Goal: Navigation & Orientation: Find specific page/section

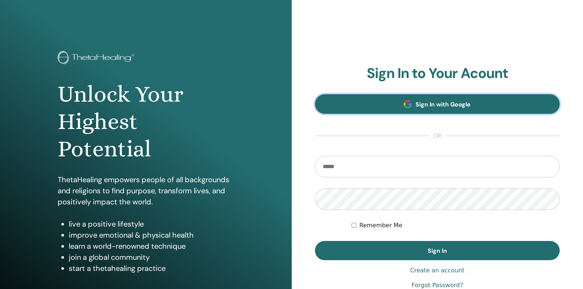
click at [444, 101] on span "Sign In with Google" at bounding box center [443, 105] width 55 height 8
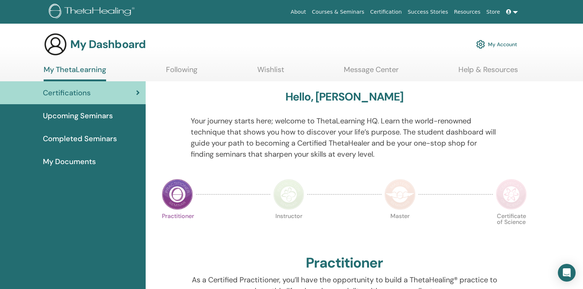
click at [516, 12] on link at bounding box center [513, 12] width 18 height 14
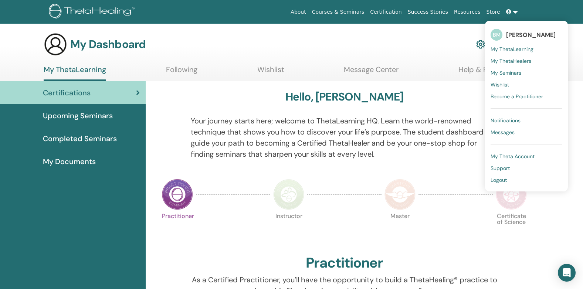
click at [243, 8] on div "About Courses & Seminars Certification Success Stories Resources Store BM Bela …" at bounding box center [343, 12] width 400 height 14
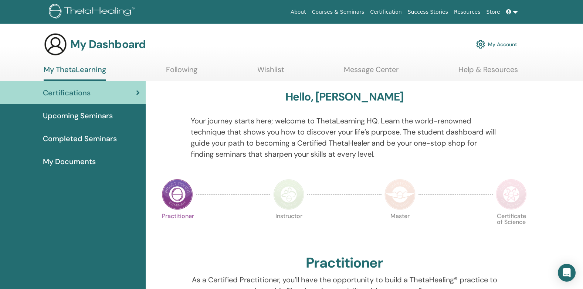
click at [180, 69] on link "Following" at bounding box center [181, 72] width 31 height 14
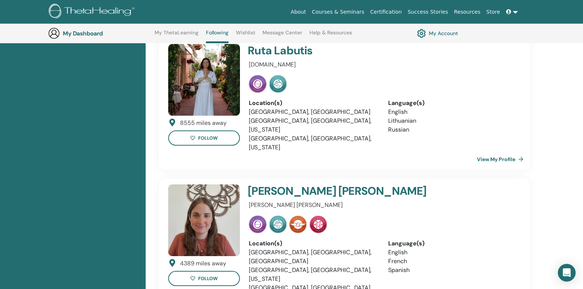
scroll to position [390, 0]
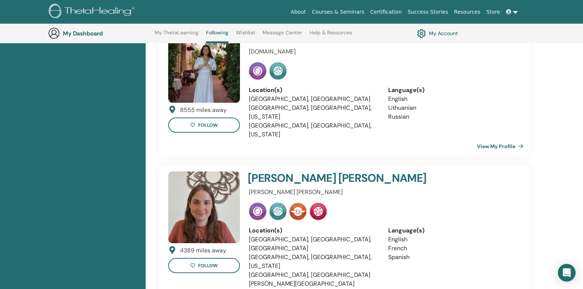
click at [245, 36] on link "Wishlist" at bounding box center [246, 36] width 20 height 12
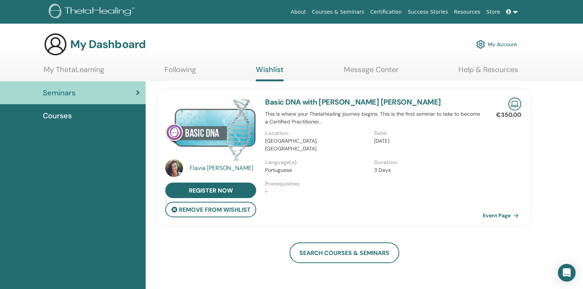
click at [371, 71] on link "Message Center" at bounding box center [371, 72] width 55 height 14
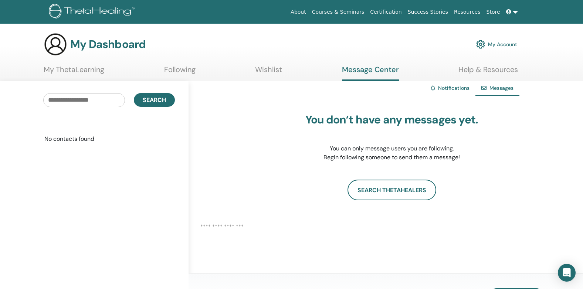
click at [493, 73] on link "Help & Resources" at bounding box center [489, 72] width 60 height 14
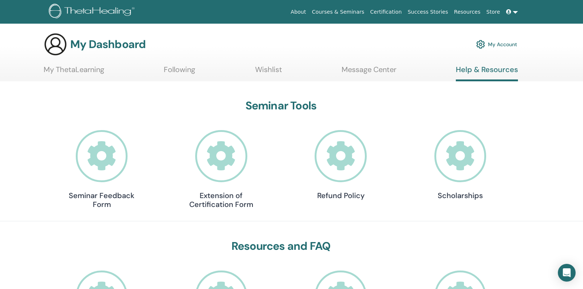
click at [280, 68] on link "Wishlist" at bounding box center [268, 72] width 27 height 14
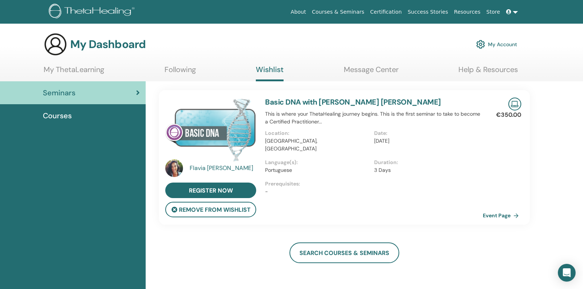
click at [48, 114] on span "Courses" at bounding box center [57, 115] width 29 height 11
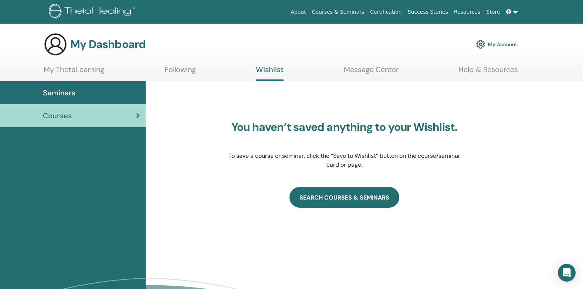
click at [333, 196] on link "SEARCH COURSES & SEMINARS" at bounding box center [345, 197] width 110 height 21
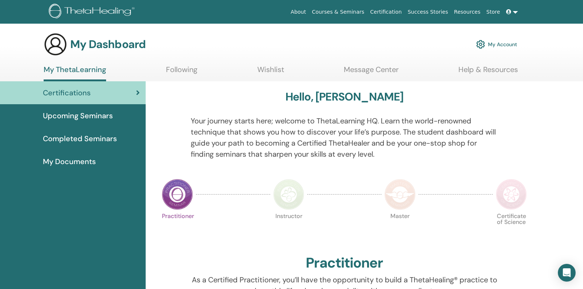
click at [82, 139] on span "Completed Seminars" at bounding box center [80, 138] width 74 height 11
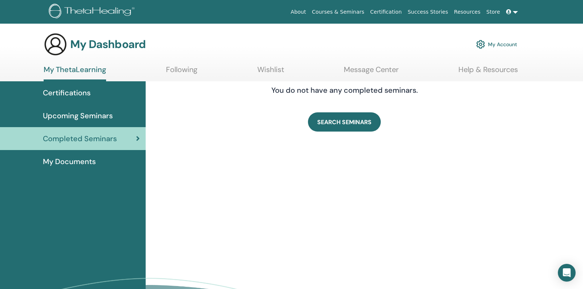
click at [77, 159] on span "My Documents" at bounding box center [69, 161] width 53 height 11
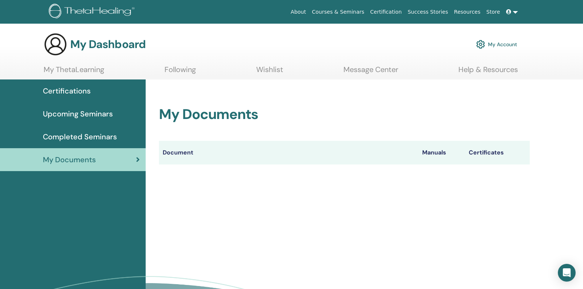
click at [60, 114] on span "Upcoming Seminars" at bounding box center [78, 113] width 70 height 11
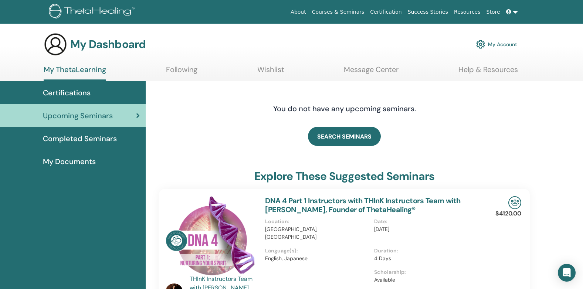
click at [57, 90] on span "Certifications" at bounding box center [67, 92] width 48 height 11
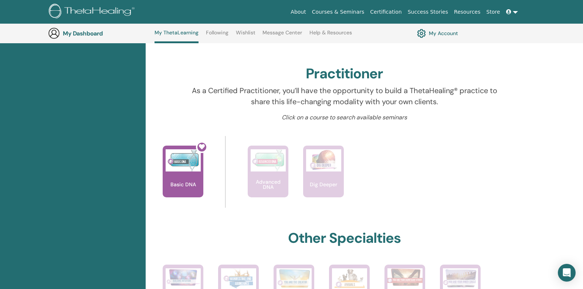
scroll to position [242, 0]
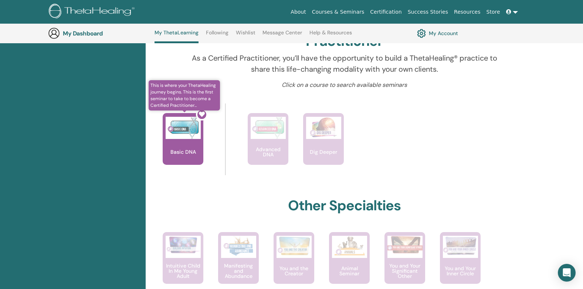
click at [178, 132] on div at bounding box center [187, 142] width 41 height 67
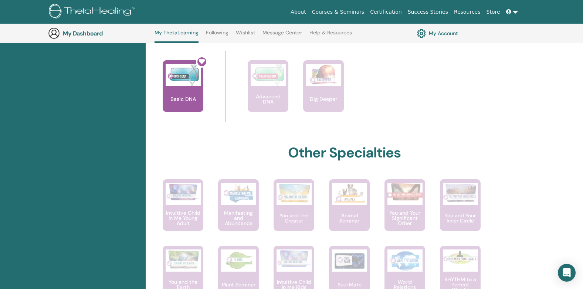
scroll to position [231, 0]
